Goal: Information Seeking & Learning: Learn about a topic

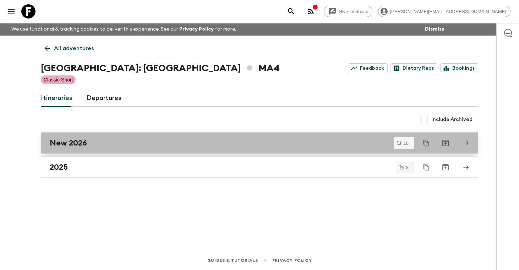
click at [68, 144] on h2 "New 2026" at bounding box center [68, 142] width 37 height 9
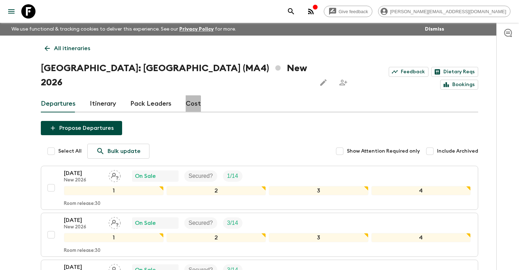
click at [189, 95] on link "Cost" at bounding box center [193, 103] width 15 height 17
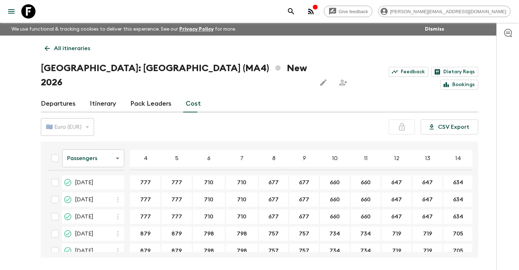
click at [117, 144] on body "Give feedback [PERSON_NAME][EMAIL_ADDRESS][DOMAIN_NAME] We use functional & tra…" at bounding box center [259, 148] width 519 height 296
click at [98, 171] on li "Extras" at bounding box center [93, 172] width 62 height 11
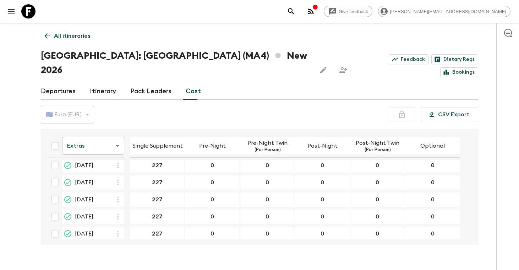
scroll to position [29, 0]
